Goal: Navigation & Orientation: Go to known website

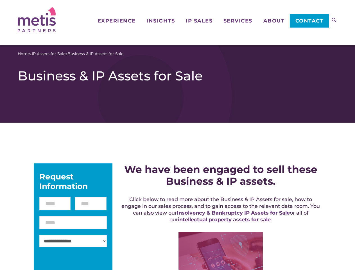
click at [334, 20] on icon at bounding box center [334, 20] width 4 height 4
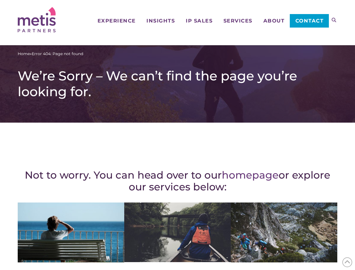
click at [177, 135] on div "Not to worry. You can head over to our homepage or explore our services below: …" at bounding box center [177, 246] width 319 height 224
click at [334, 20] on icon at bounding box center [334, 20] width 4 height 4
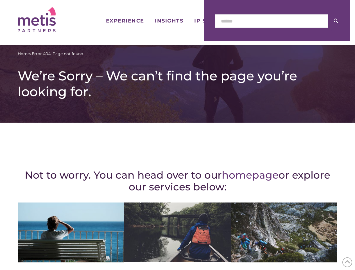
click at [347, 262] on icon at bounding box center [347, 262] width 6 height 9
